Goal: Task Accomplishment & Management: Use online tool/utility

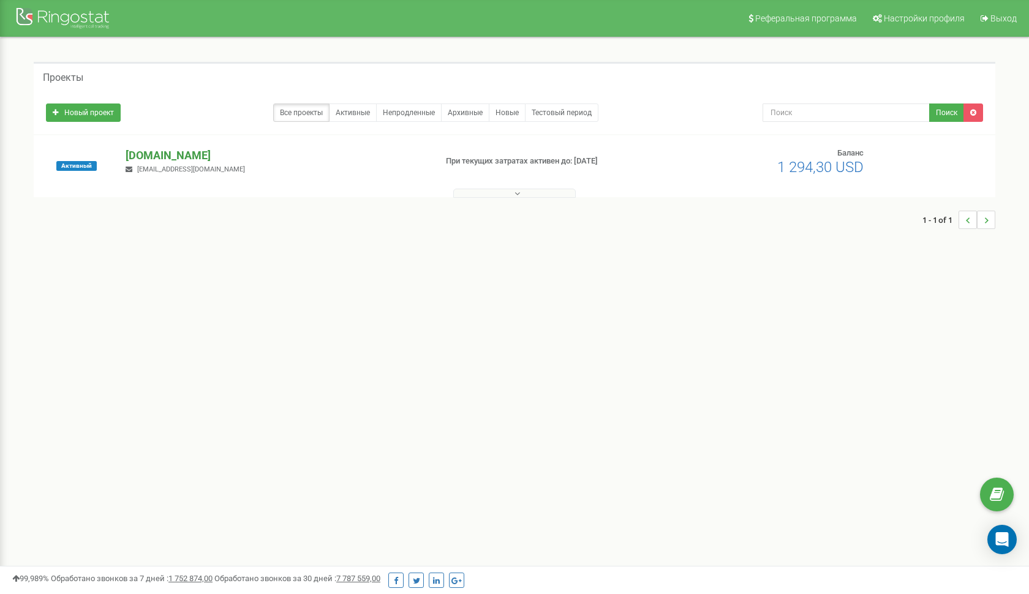
click at [154, 154] on p "[DOMAIN_NAME]" at bounding box center [276, 156] width 300 height 16
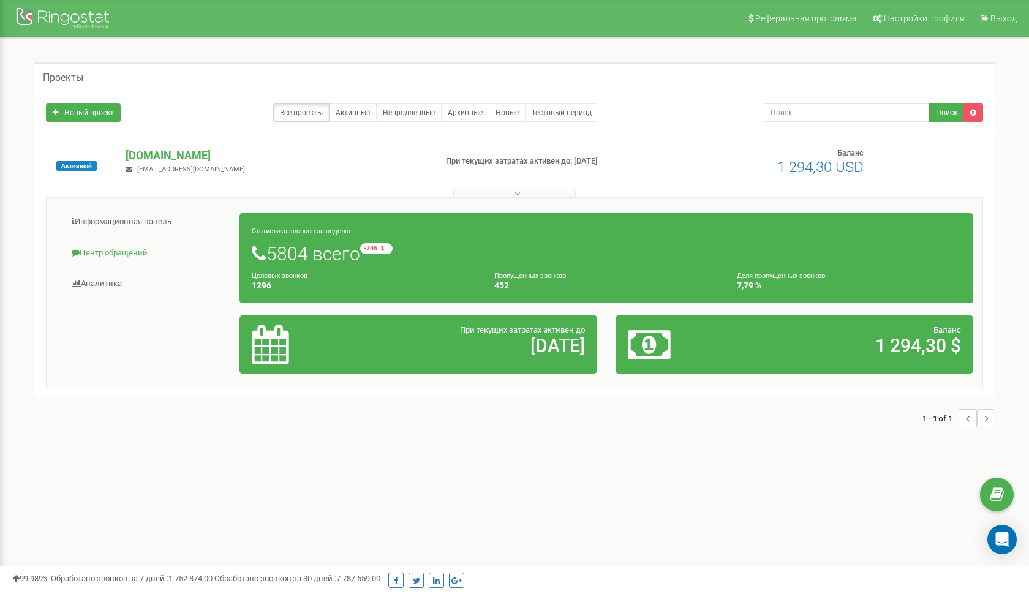
click at [139, 254] on link "Центр обращений" at bounding box center [148, 253] width 184 height 30
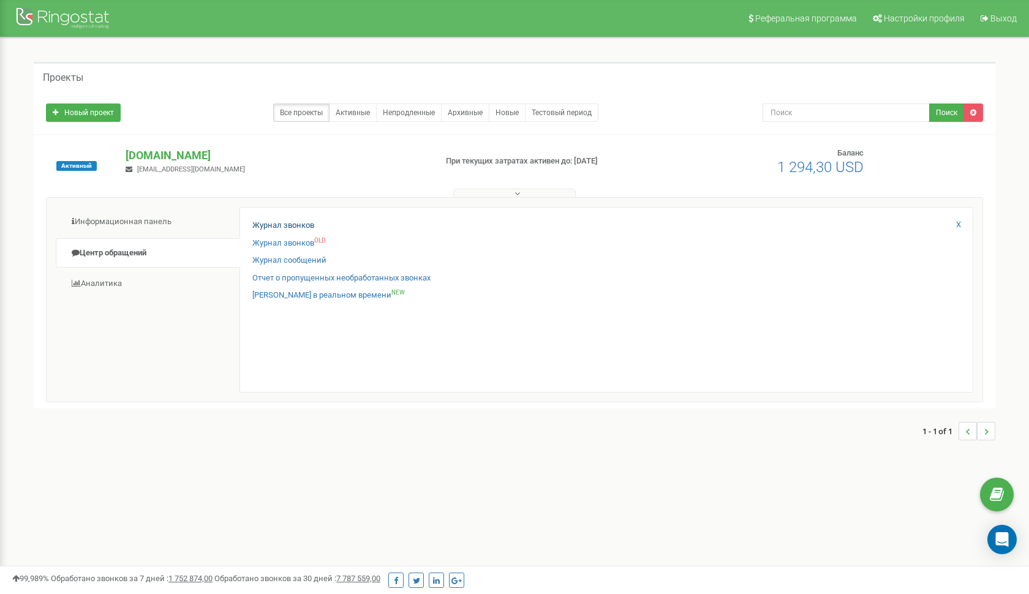
click at [297, 220] on link "Журнал звонков" at bounding box center [283, 226] width 62 height 12
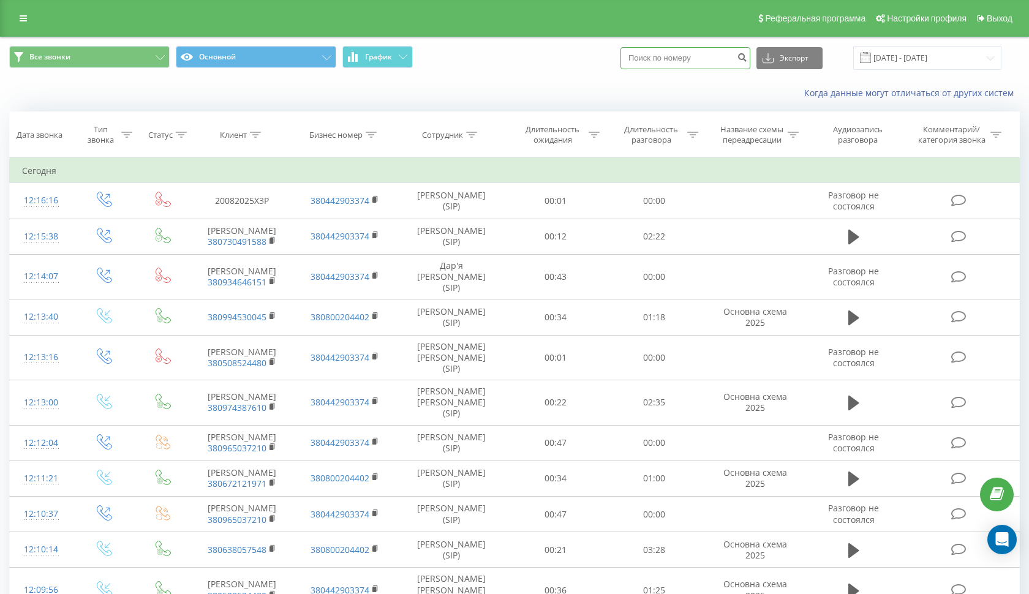
click at [695, 62] on input at bounding box center [685, 58] width 130 height 22
paste input "0969985399"
type input "380969985399"
click at [747, 59] on icon "submit" at bounding box center [742, 55] width 10 height 7
